Goal: Transaction & Acquisition: Purchase product/service

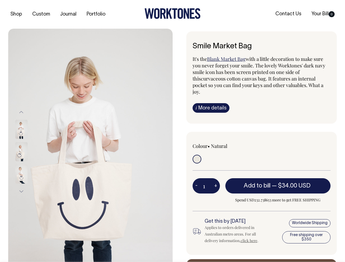
click at [90, 145] on img at bounding box center [90, 152] width 164 height 246
click at [29, 151] on div at bounding box center [28, 152] width 27 height 22
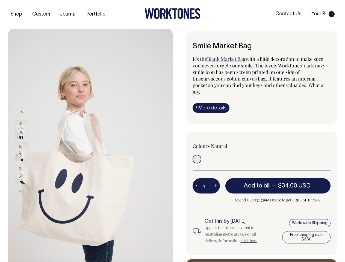
click at [21, 112] on button "Previous" at bounding box center [21, 112] width 8 height 12
click at [29, 163] on div at bounding box center [28, 174] width 27 height 22
click at [21, 191] on button "Next" at bounding box center [21, 191] width 8 height 12
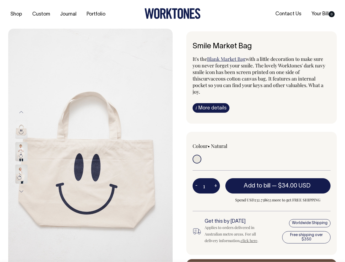
click at [196, 180] on button "-" at bounding box center [196, 185] width 8 height 11
click at [215, 180] on button "+" at bounding box center [215, 185] width 8 height 11
type input "2"
click at [278, 183] on span "— $34.00 USD" at bounding box center [292, 185] width 40 height 5
